Goal: Check status: Check status

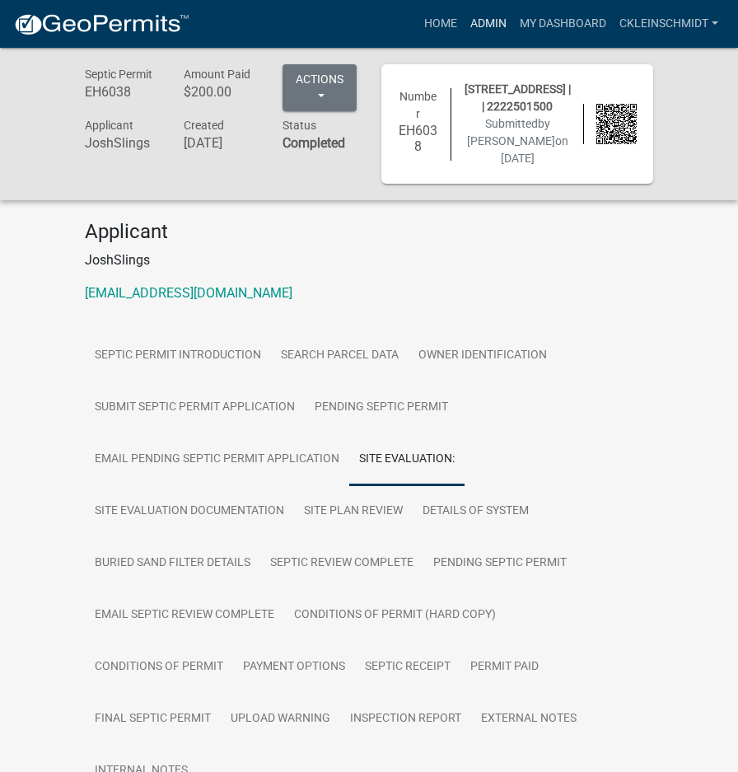
scroll to position [247, 0]
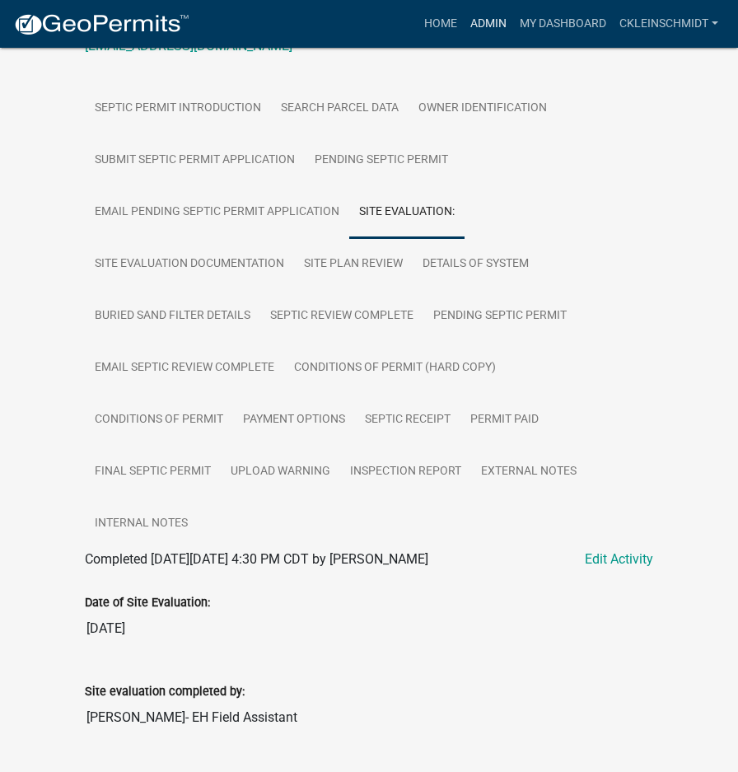
drag, startPoint x: 0, startPoint y: 0, endPoint x: 482, endPoint y: 27, distance: 482.5
click at [482, 27] on link "Admin" at bounding box center [488, 23] width 49 height 31
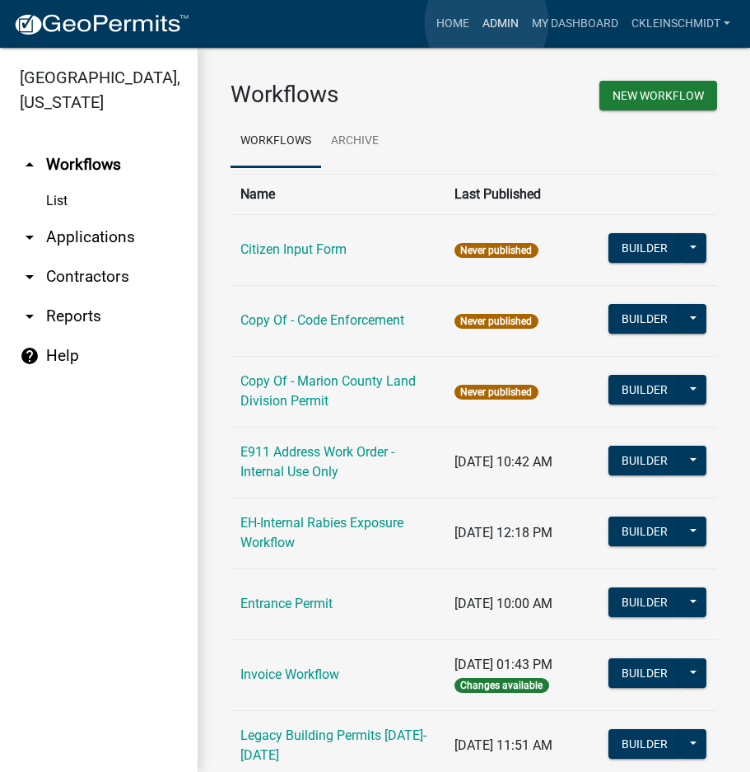
click at [487, 22] on link "Admin" at bounding box center [500, 23] width 49 height 31
click at [66, 217] on link "arrow_drop_down Applications" at bounding box center [99, 237] width 198 height 40
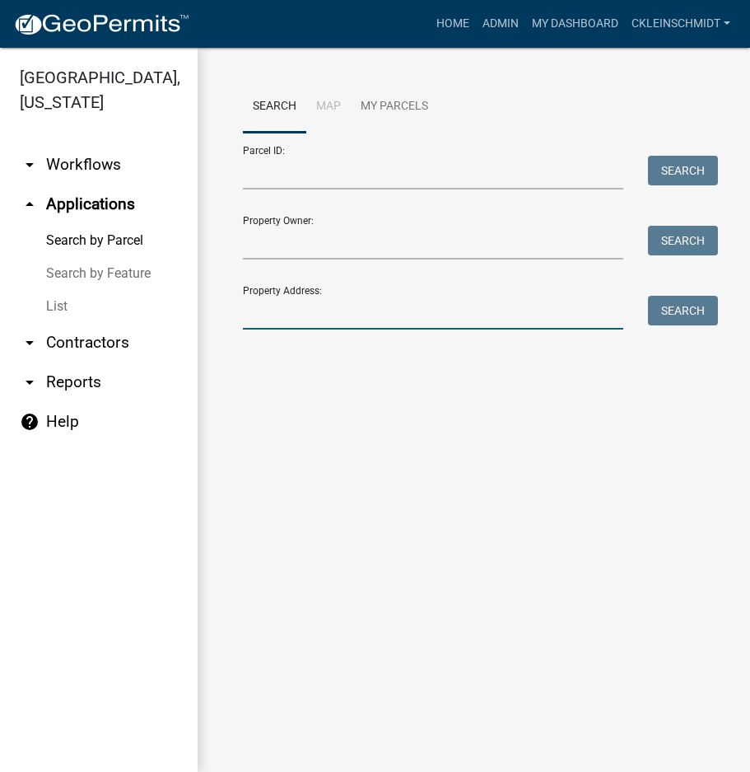
click at [315, 313] on input "Property Address:" at bounding box center [433, 313] width 380 height 34
click at [49, 290] on link "List" at bounding box center [99, 306] width 198 height 33
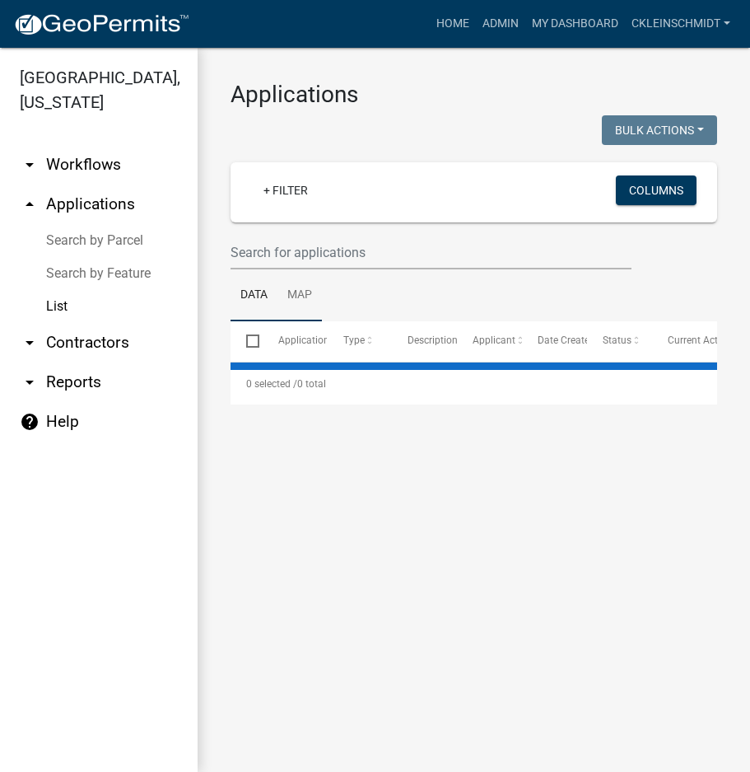
click at [294, 269] on link "Map" at bounding box center [300, 295] width 44 height 53
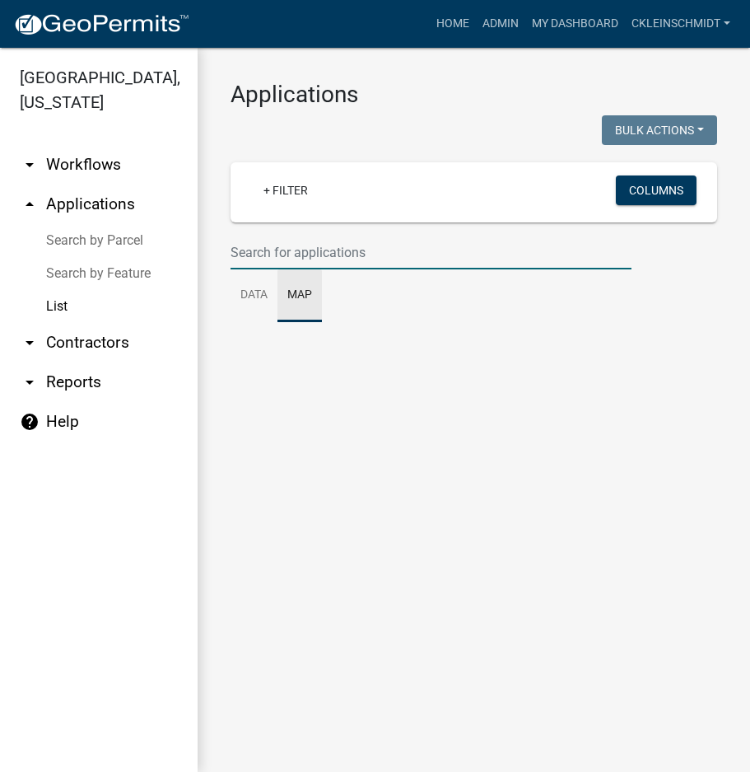
click at [286, 254] on input "text" at bounding box center [431, 253] width 401 height 34
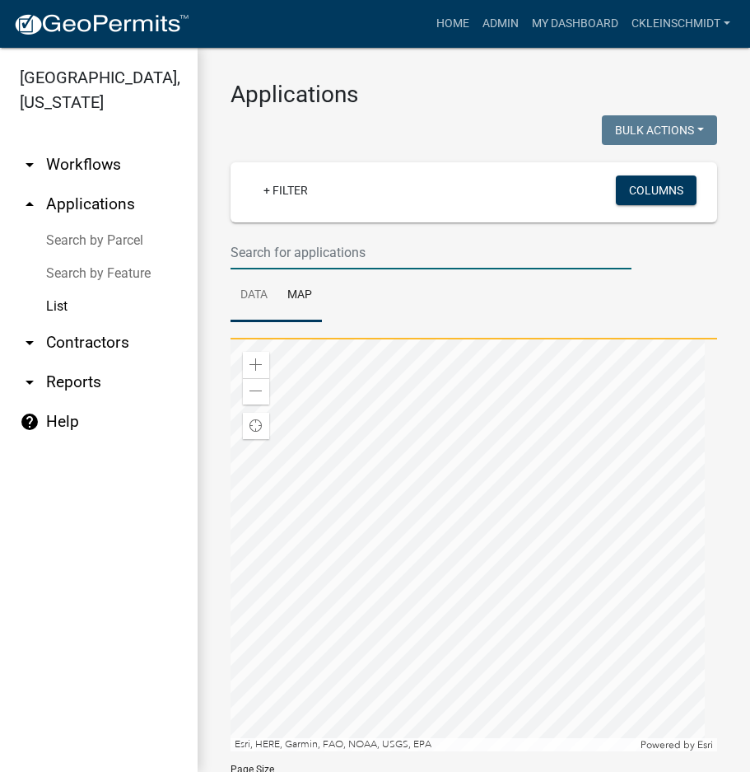
click at [251, 288] on link "Data" at bounding box center [254, 295] width 47 height 53
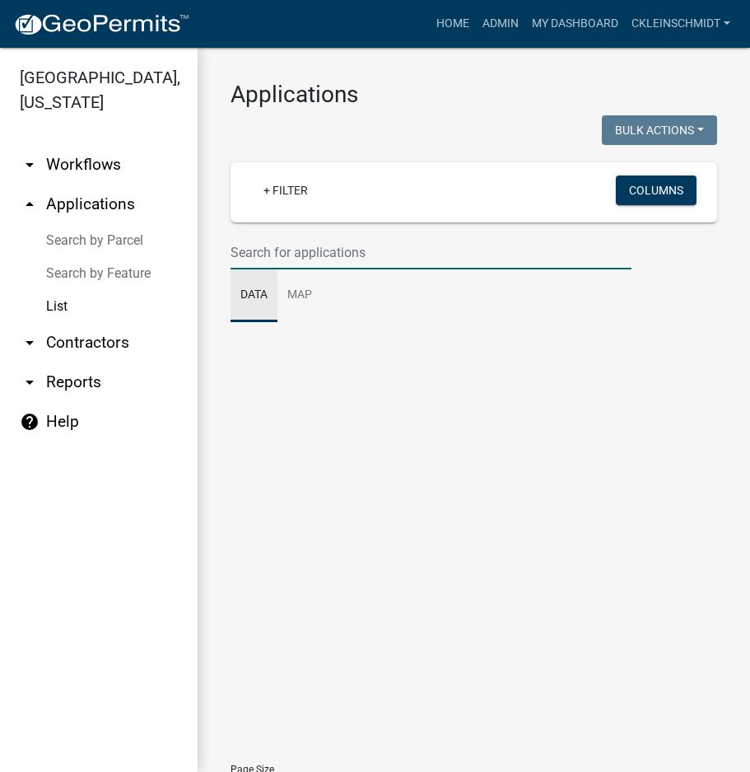
click at [264, 238] on input "text" at bounding box center [431, 253] width 401 height 34
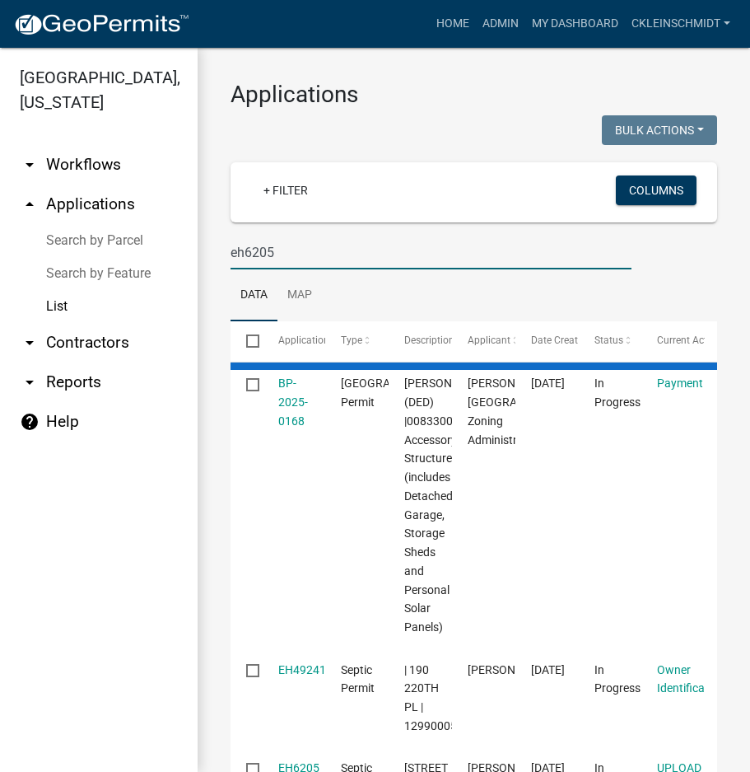
type input "eh6205"
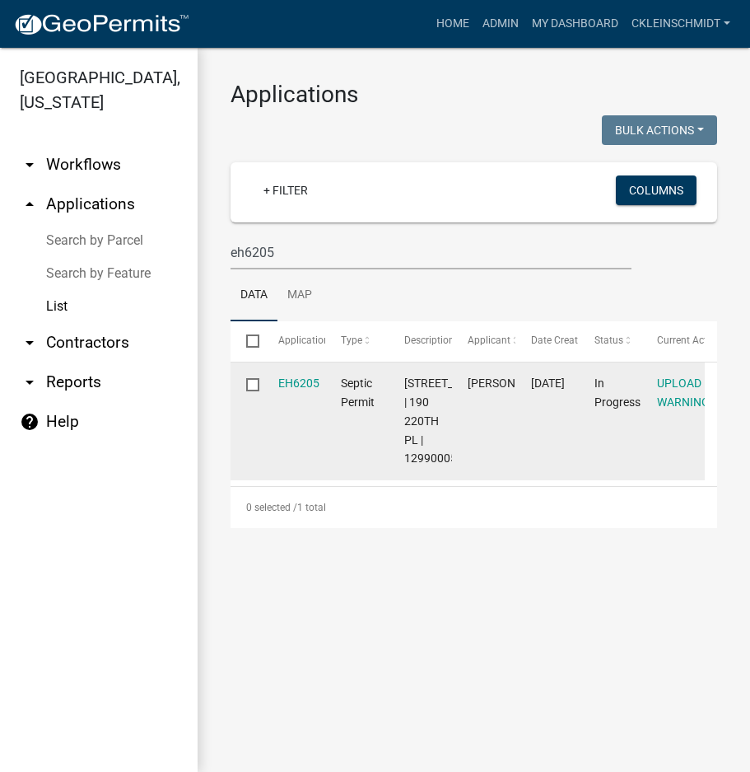
click at [304, 391] on div "EH6205" at bounding box center [293, 383] width 31 height 19
click at [302, 385] on link "EH6205" at bounding box center [298, 382] width 41 height 13
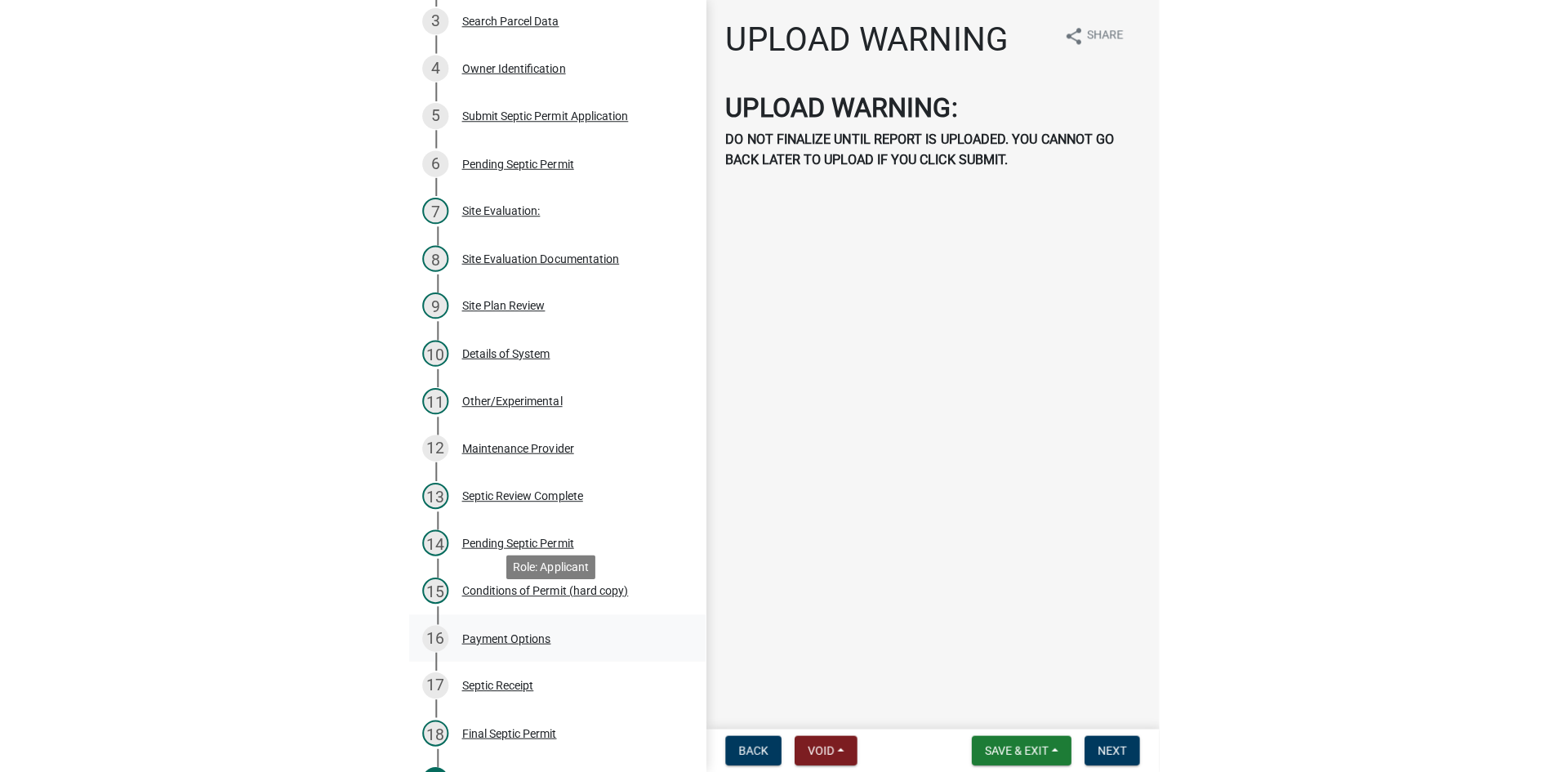
scroll to position [409, 0]
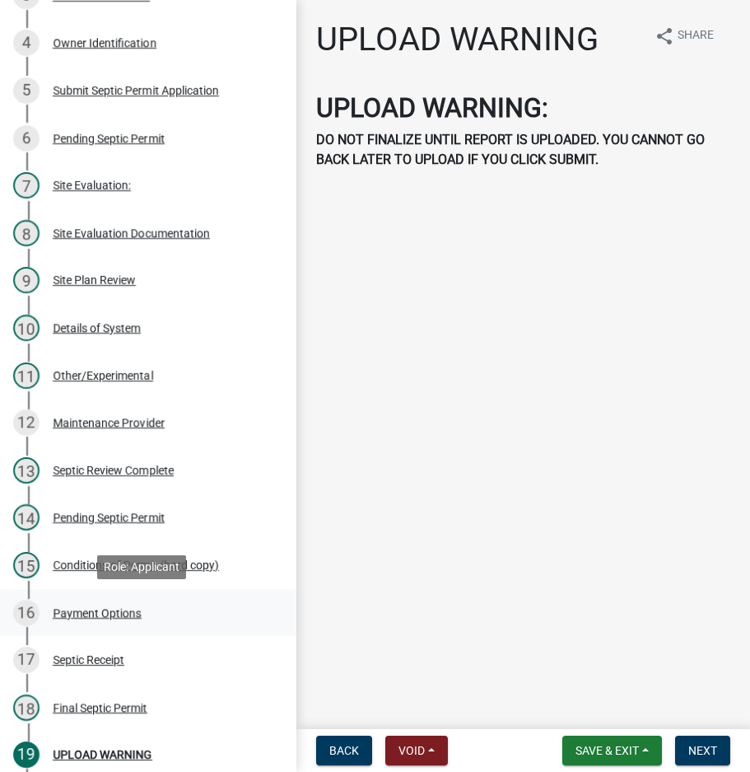
click at [102, 618] on div "Payment Options" at bounding box center [97, 613] width 89 height 12
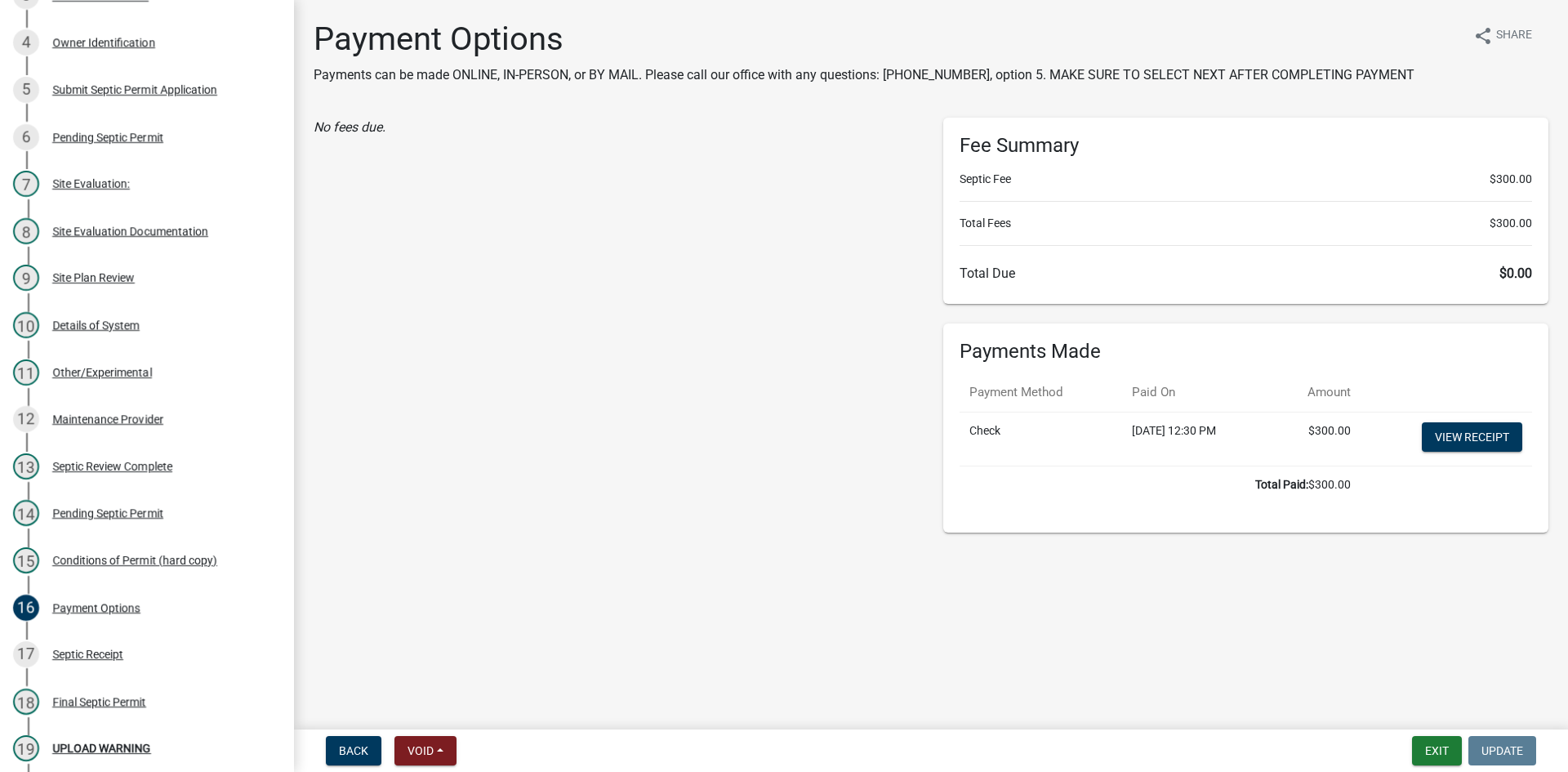
click at [731, 425] on td "View receipt" at bounding box center [1446, 439] width 172 height 54
click at [731, 438] on link "View receipt" at bounding box center [1472, 438] width 100 height 30
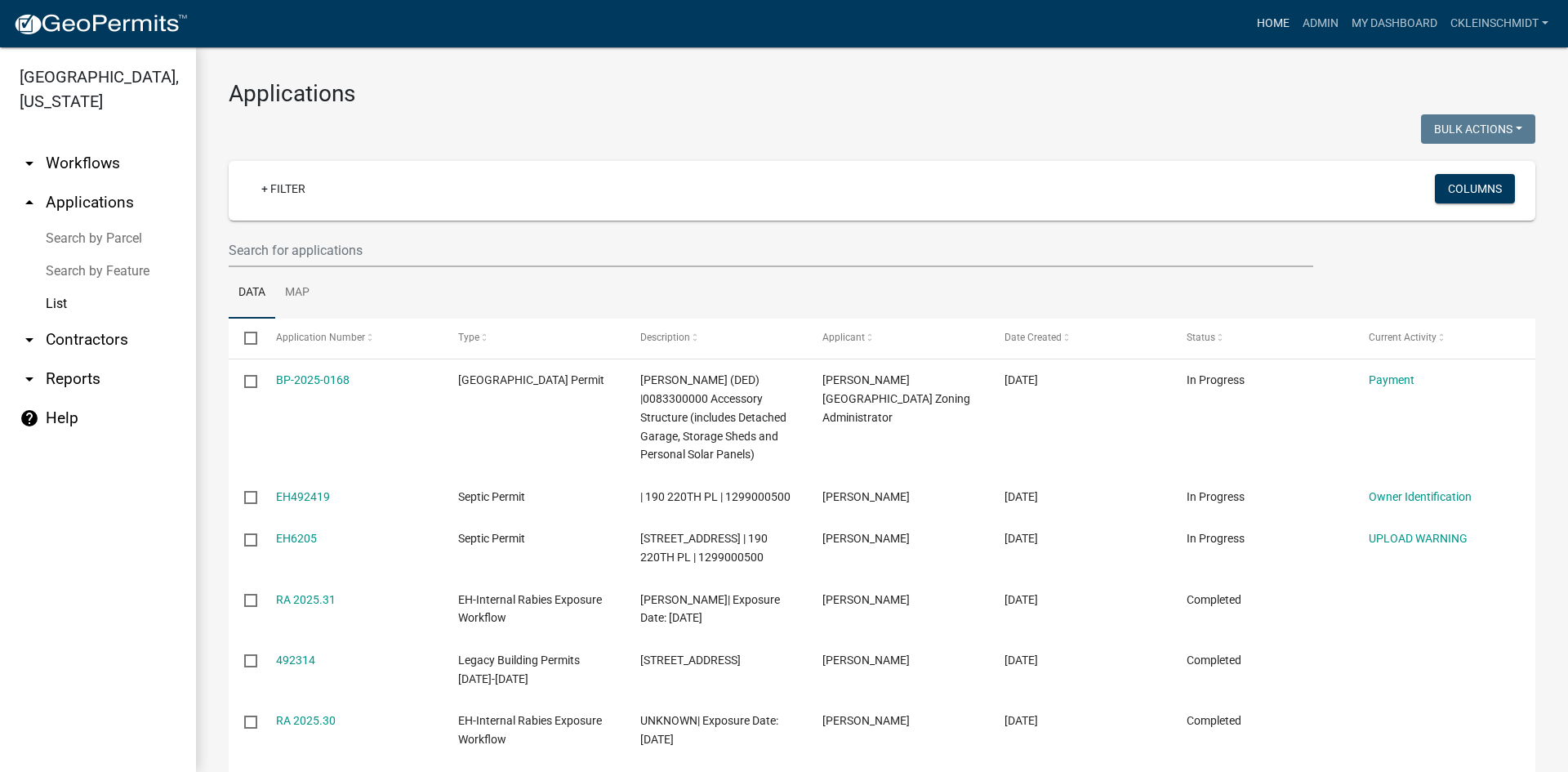
click at [731, 9] on link "Home" at bounding box center [1273, 23] width 46 height 31
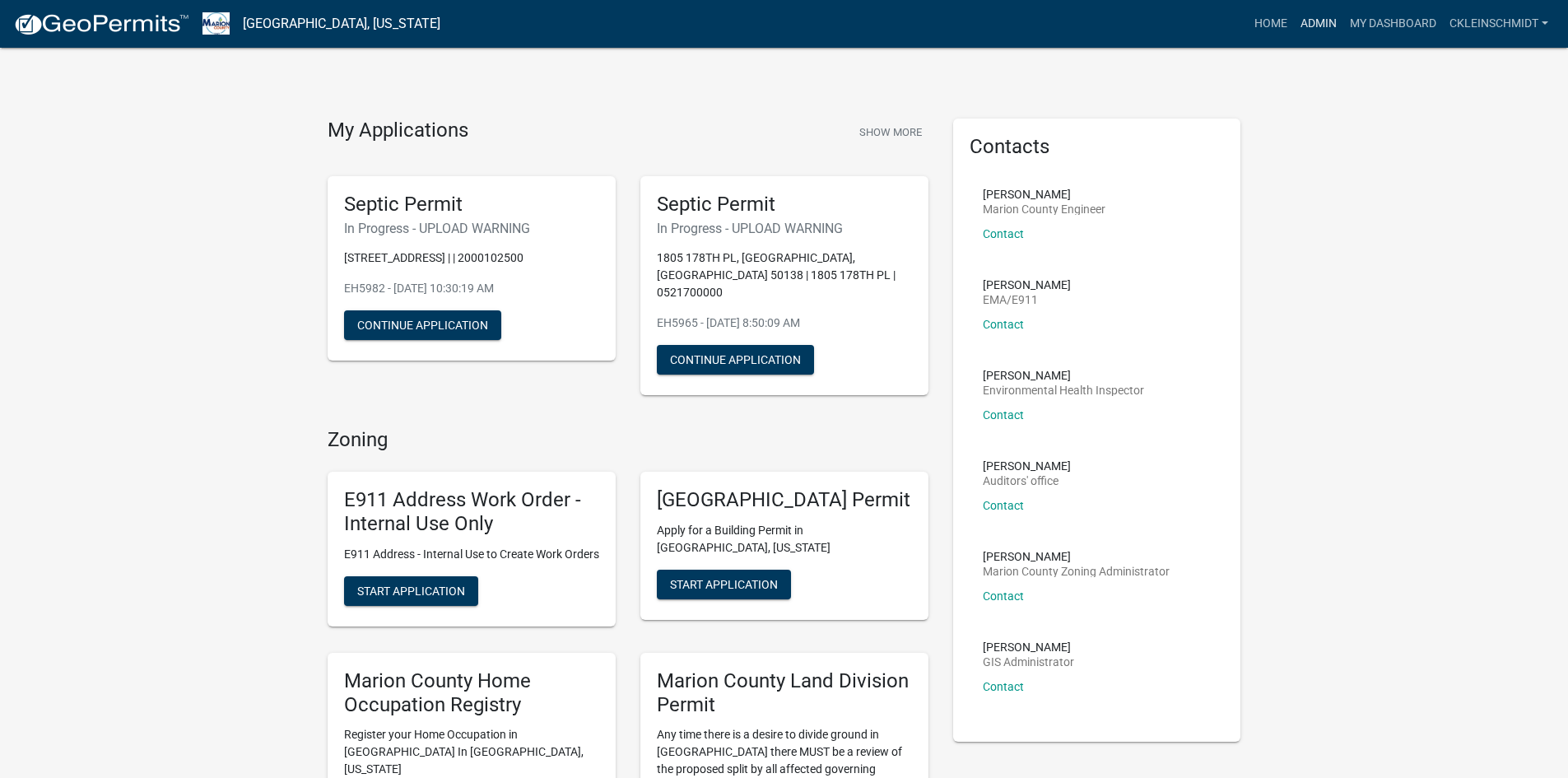
click at [737, 27] on link "Admin" at bounding box center [1318, 23] width 49 height 31
